Goal: Task Accomplishment & Management: Complete application form

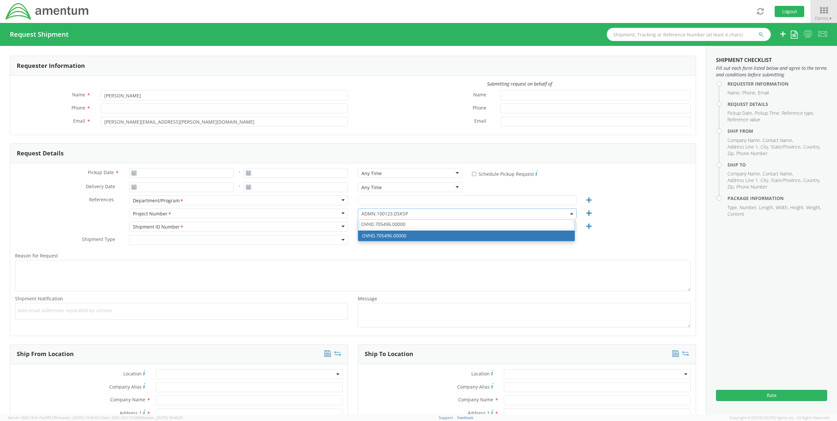
drag, startPoint x: 414, startPoint y: 224, endPoint x: 316, endPoint y: 214, distance: 98.5
click at [318, 215] on div "Project Number <span class="required">*</span> Project Number * Account Type Ac…" at bounding box center [352, 215] width 685 height 13
type input "OVHD.100532.00000"
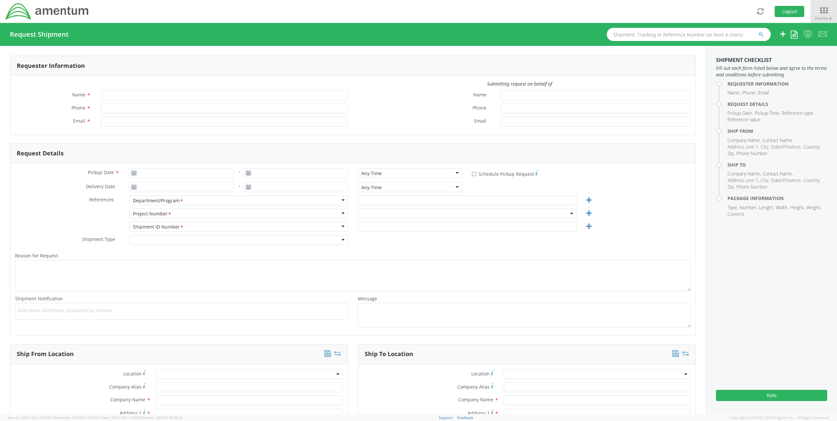
type input "[PERSON_NAME]"
type input "[PERSON_NAME][EMAIL_ADDRESS][PERSON_NAME][DOMAIN_NAME]"
click at [435, 212] on span at bounding box center [467, 214] width 219 height 10
click at [396, 225] on input "search" at bounding box center [466, 224] width 214 height 10
paste input "OVHD.100532.00000"
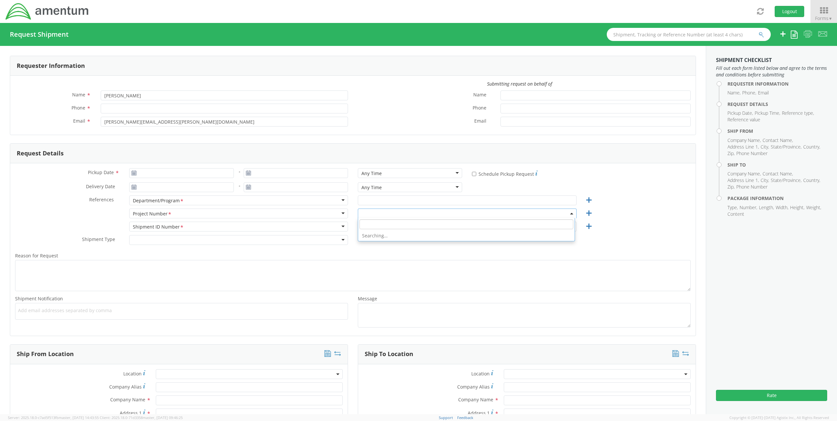
type input "OVHD.100532.00000"
select select "ADMN.100123.DSKSP"
type input "OVHD.100532.00000"
